Goal: Task Accomplishment & Management: Use online tool/utility

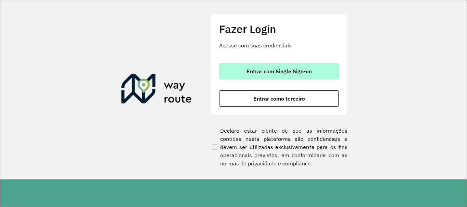
click at [249, 66] on button "Entrar com Single Sign-on" at bounding box center [279, 71] width 120 height 16
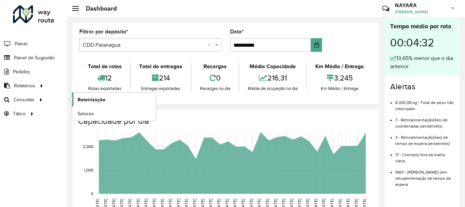
click at [74, 98] on link "Roteirização" at bounding box center [114, 100] width 84 height 14
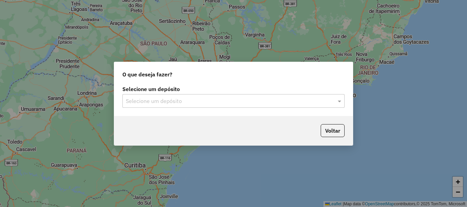
click at [167, 102] on input "text" at bounding box center [227, 101] width 202 height 8
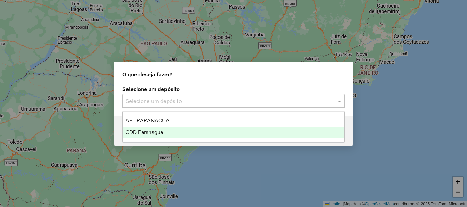
click at [181, 133] on div "CDD Paranagua" at bounding box center [233, 133] width 221 height 12
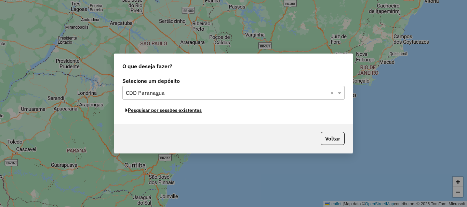
click at [152, 113] on button "Pesquisar por sessões existentes" at bounding box center [163, 110] width 82 height 11
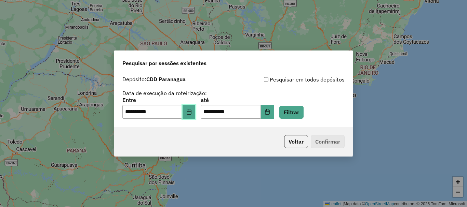
click at [195, 114] on button "Choose Date" at bounding box center [188, 112] width 13 height 14
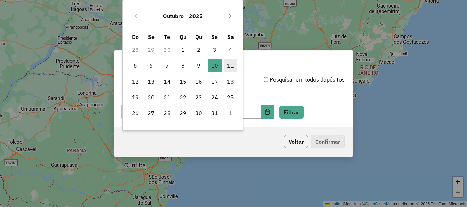
click at [230, 62] on span "11" at bounding box center [230, 66] width 14 height 14
type input "**********"
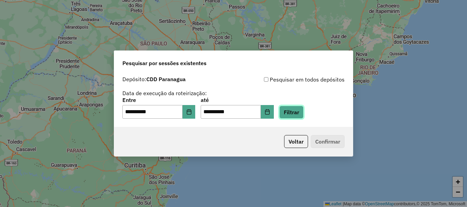
click at [296, 110] on button "Filtrar" at bounding box center [291, 112] width 24 height 13
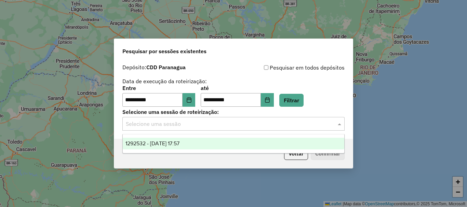
click at [177, 129] on div "Selecione uma sessão" at bounding box center [233, 124] width 222 height 14
click at [185, 148] on div "1292532 - 11/10/2025 17:57" at bounding box center [233, 144] width 221 height 12
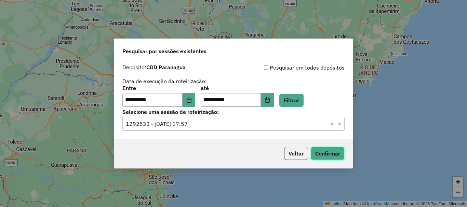
click at [340, 150] on button "Confirmar" at bounding box center [328, 153] width 34 height 13
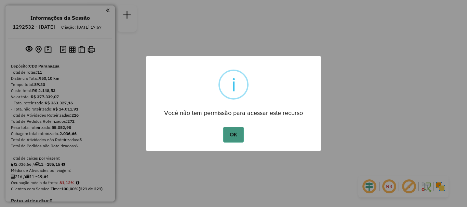
click at [231, 137] on button "OK" at bounding box center [233, 135] width 20 height 16
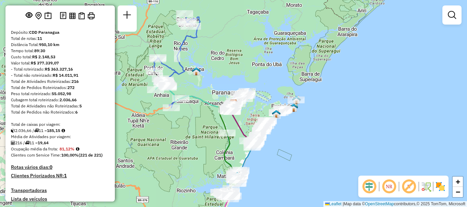
scroll to position [36, 0]
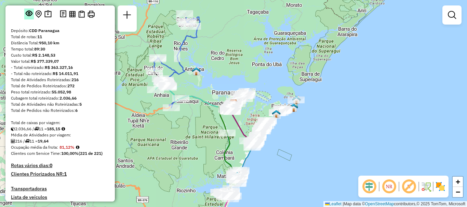
click at [27, 17] on em at bounding box center [29, 13] width 7 height 7
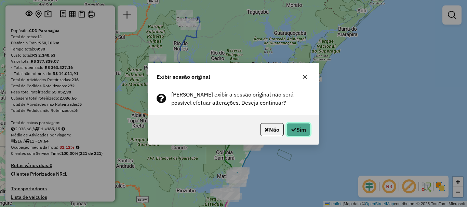
click at [291, 130] on icon "button" at bounding box center [293, 129] width 5 height 5
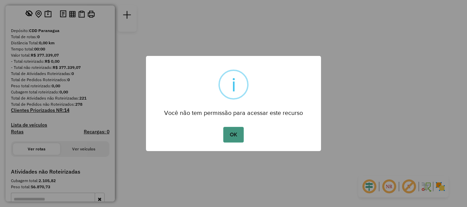
click at [232, 134] on button "OK" at bounding box center [233, 135] width 20 height 16
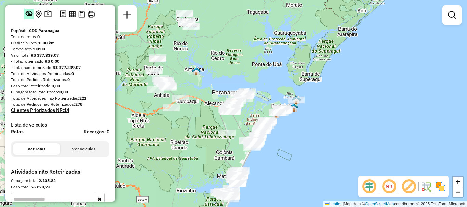
click at [30, 17] on em at bounding box center [29, 13] width 7 height 7
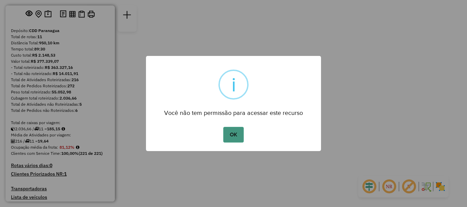
click at [237, 132] on button "OK" at bounding box center [233, 135] width 20 height 16
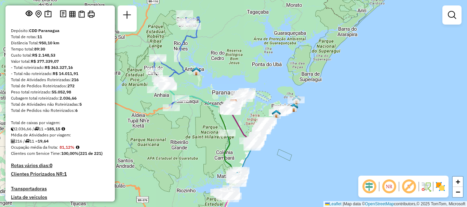
click at [116, 35] on div "Janela de atendimento Grade de atendimento Capacidade Transportadoras Veículos …" at bounding box center [233, 103] width 467 height 207
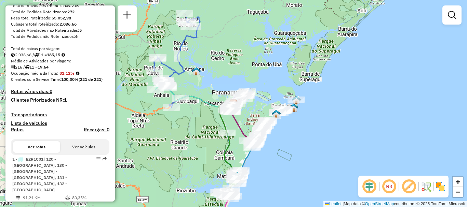
scroll to position [0, 0]
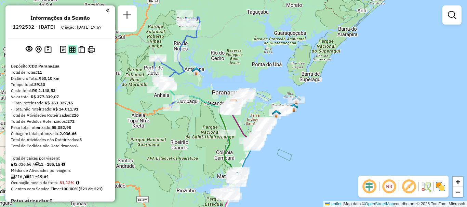
click at [71, 53] on img at bounding box center [72, 49] width 6 height 6
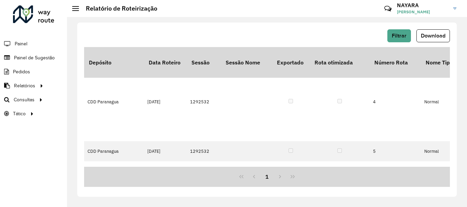
drag, startPoint x: 100, startPoint y: 167, endPoint x: 176, endPoint y: 167, distance: 75.9
click at [176, 167] on div "1" at bounding box center [267, 177] width 366 height 20
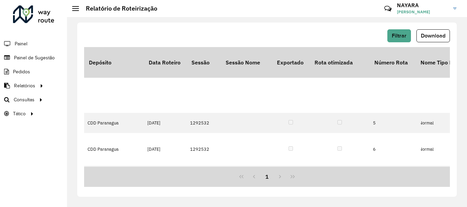
scroll to position [202, 0]
